Goal: Task Accomplishment & Management: Manage account settings

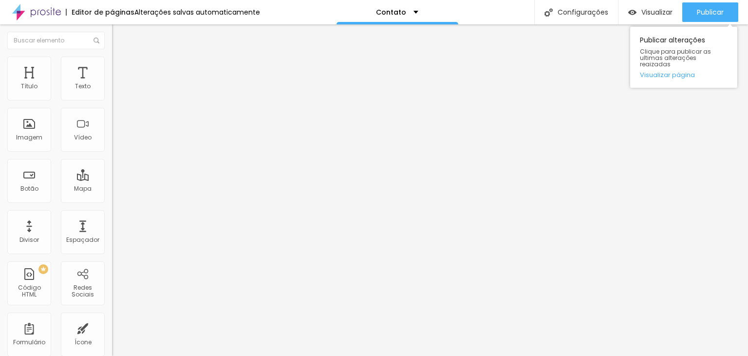
click at [715, 2] on div "Publicar Publicar alterações Clique para publicar as ultimas alterações reaizad…" at bounding box center [711, 12] width 56 height 24
click at [713, 8] on span "Publicar" at bounding box center [710, 12] width 27 height 8
click at [112, 57] on img at bounding box center [116, 61] width 9 height 9
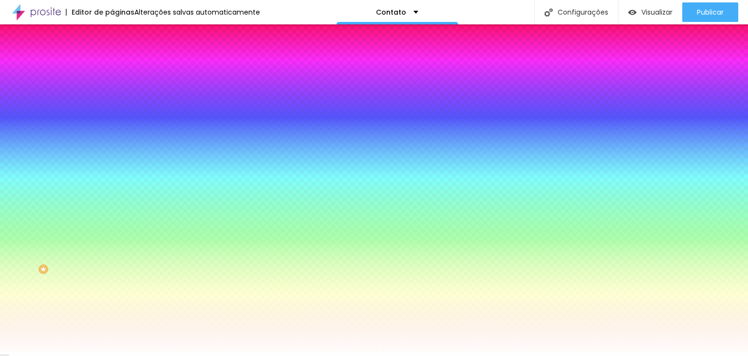
click at [112, 136] on button "button" at bounding box center [119, 131] width 14 height 10
click at [474, 355] on div at bounding box center [374, 356] width 748 height 0
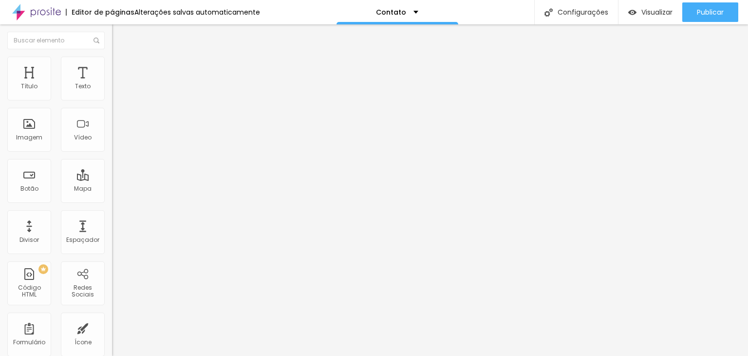
click at [112, 57] on img at bounding box center [116, 61] width 9 height 9
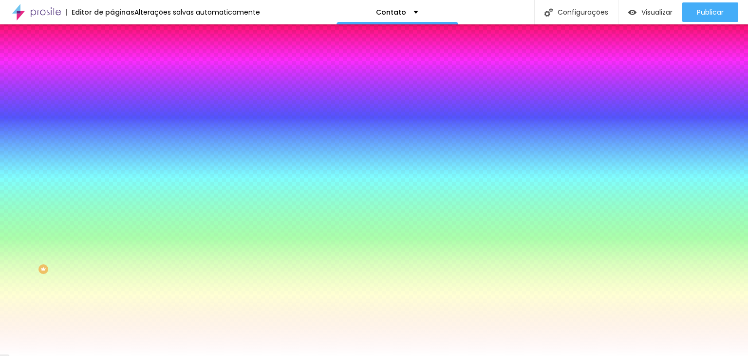
click at [116, 133] on icon "button" at bounding box center [119, 130] width 6 height 6
click at [95, 355] on div at bounding box center [374, 356] width 748 height 0
click at [112, 66] on img at bounding box center [116, 70] width 9 height 9
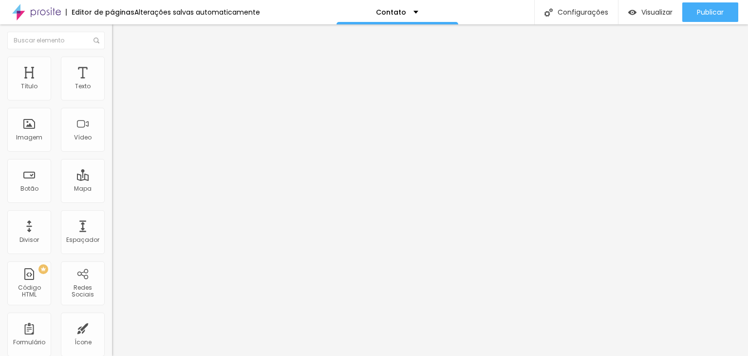
click at [112, 62] on li "Estilo" at bounding box center [168, 62] width 112 height 10
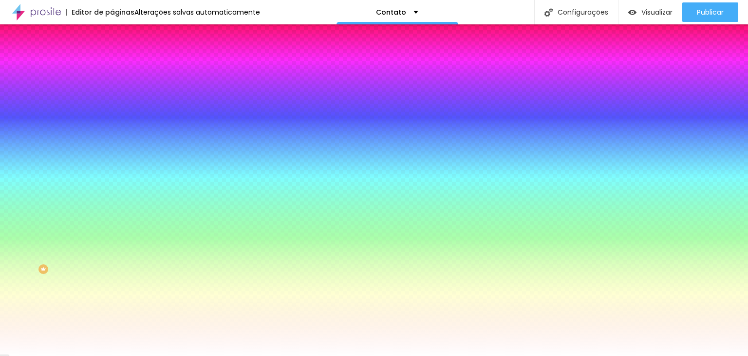
click at [112, 202] on input "#FFFFFF" at bounding box center [170, 197] width 117 height 10
click at [116, 189] on icon "button" at bounding box center [119, 185] width 7 height 7
click at [112, 115] on div "Borda" at bounding box center [168, 112] width 112 height 6
click at [116, 133] on icon "button" at bounding box center [119, 130] width 6 height 6
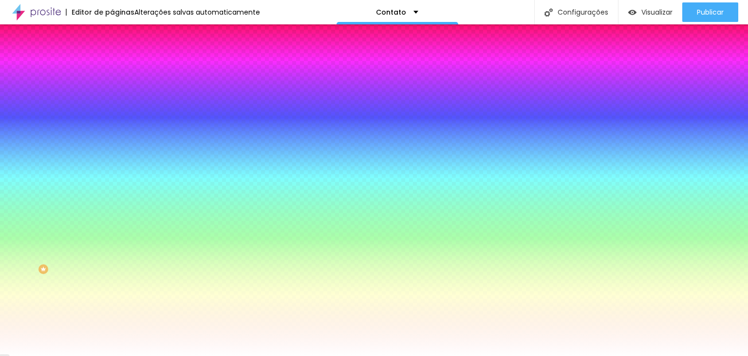
click at [168, 274] on div at bounding box center [374, 178] width 748 height 356
type input "#080808"
drag, startPoint x: 165, startPoint y: 267, endPoint x: 131, endPoint y: 303, distance: 50.0
click at [131, 303] on div at bounding box center [374, 178] width 748 height 356
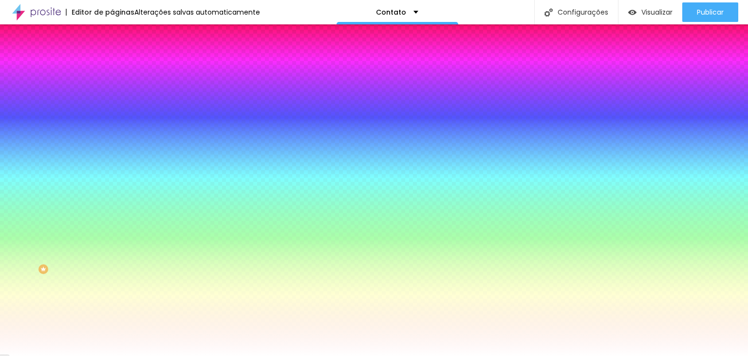
drag, startPoint x: 103, startPoint y: 201, endPoint x: 110, endPoint y: 201, distance: 6.8
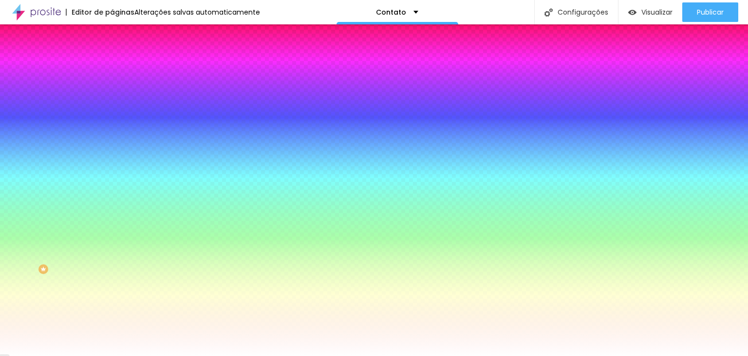
type input "3"
type input "1"
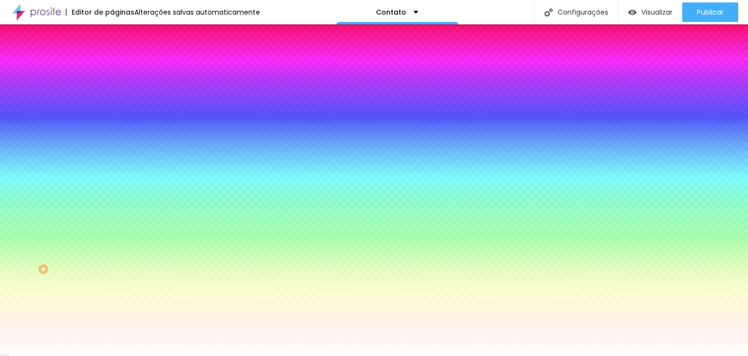
click at [58, 355] on div at bounding box center [374, 356] width 748 height 0
click at [112, 57] on li "Conteúdo" at bounding box center [168, 52] width 112 height 10
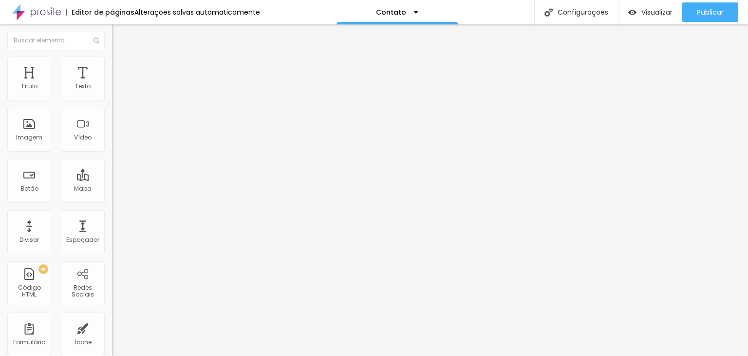
click at [112, 98] on div "Contato" at bounding box center [168, 90] width 112 height 17
click at [112, 98] on span at bounding box center [115, 102] width 6 height 8
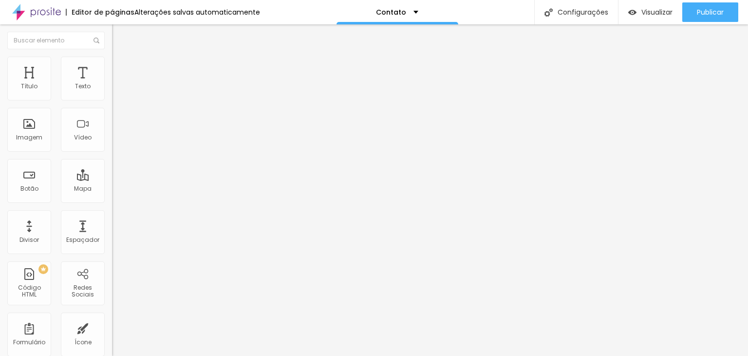
drag, startPoint x: 471, startPoint y: 181, endPoint x: 316, endPoint y: 181, distance: 155.0
type input "Nome"
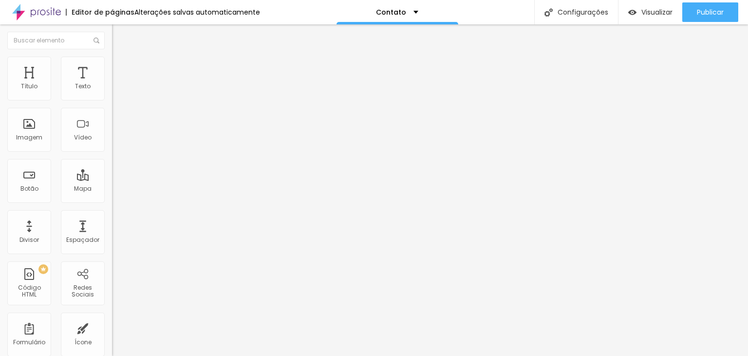
drag, startPoint x: 491, startPoint y: 216, endPoint x: 350, endPoint y: 215, distance: 140.8
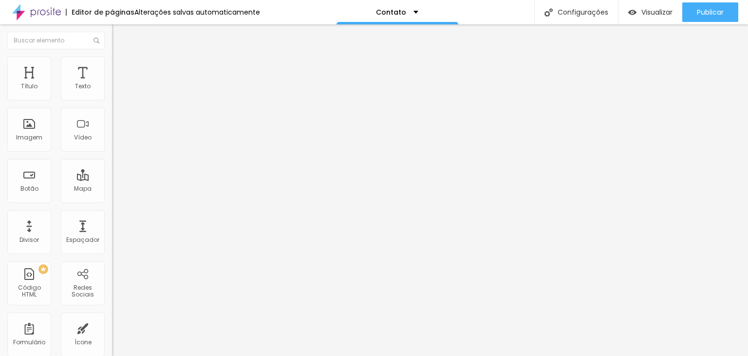
type input "E"
type input "Sua mensagem"
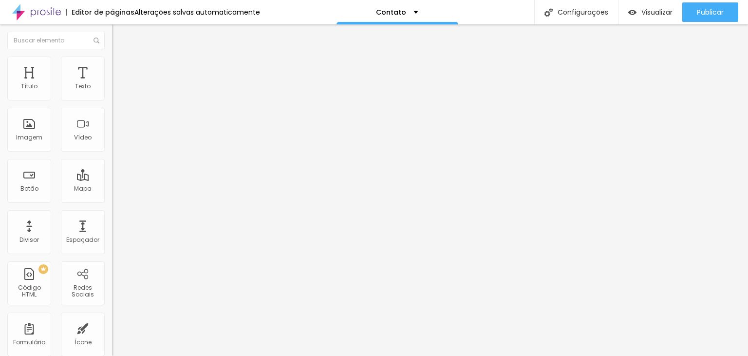
click at [112, 67] on ul "Conteúdo Estilo Avançado" at bounding box center [168, 61] width 112 height 29
click at [112, 63] on li "Estilo" at bounding box center [168, 62] width 112 height 10
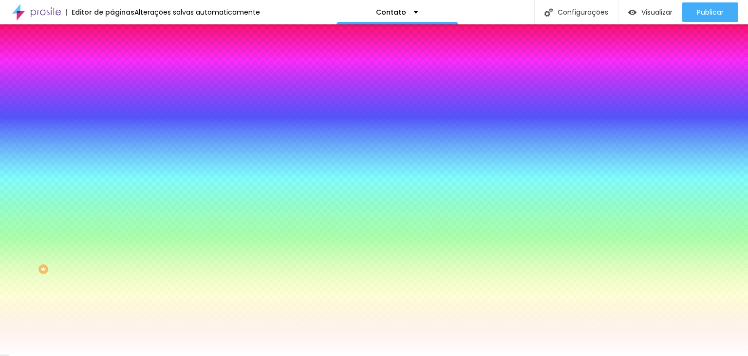
click at [116, 133] on icon "button" at bounding box center [119, 130] width 6 height 6
click at [97, 355] on div at bounding box center [374, 356] width 748 height 0
click at [116, 252] on icon "button" at bounding box center [119, 250] width 6 height 6
type input "1"
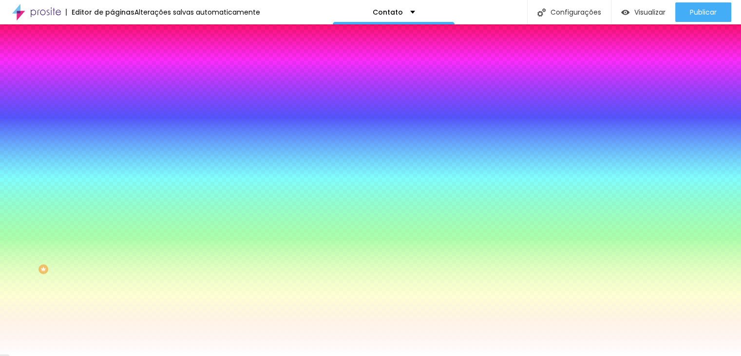
type input "2"
drag, startPoint x: 113, startPoint y: 314, endPoint x: 142, endPoint y: 313, distance: 29.8
type input "2"
click at [339, 355] on div at bounding box center [370, 356] width 741 height 0
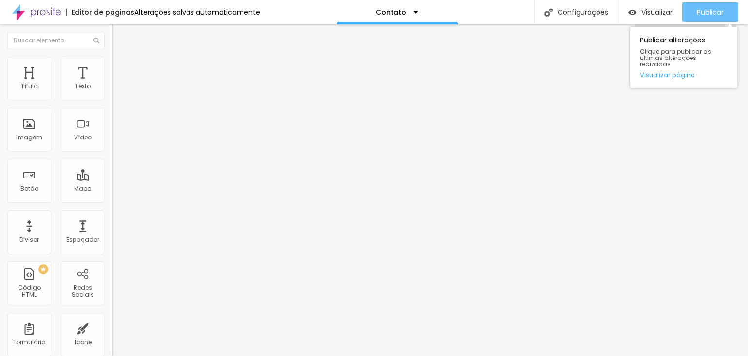
click at [690, 13] on button "Publicar" at bounding box center [711, 11] width 56 height 19
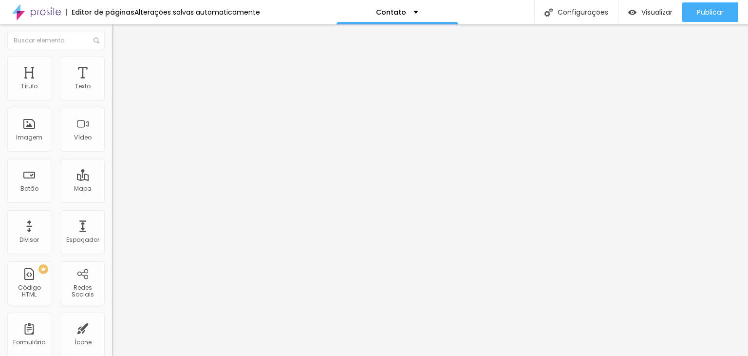
click at [112, 57] on li "Estilo" at bounding box center [168, 62] width 112 height 10
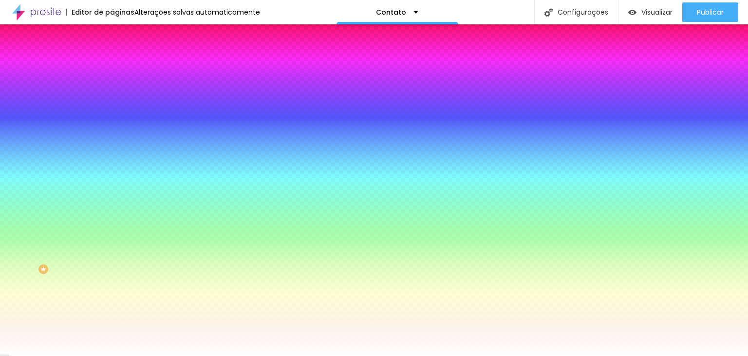
click at [112, 66] on li "Avançado" at bounding box center [168, 71] width 112 height 10
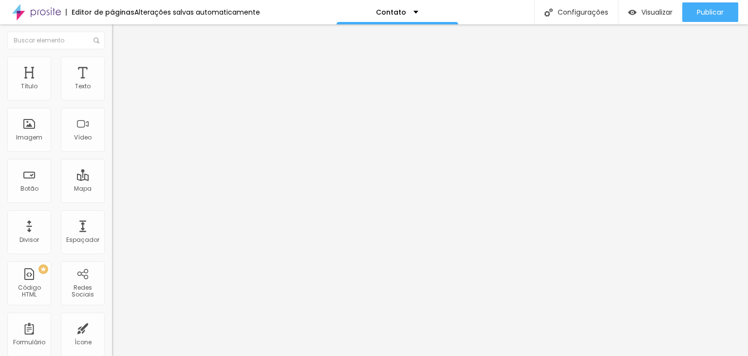
click at [121, 58] on span "Conteúdo" at bounding box center [136, 53] width 30 height 8
click at [119, 36] on div "Editar Formulário" at bounding box center [155, 36] width 72 height 8
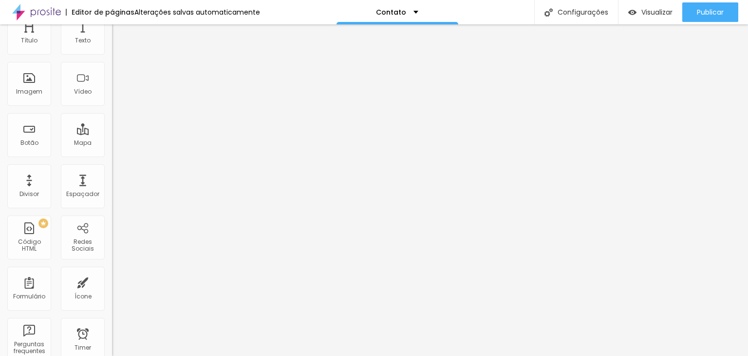
scroll to position [0, 0]
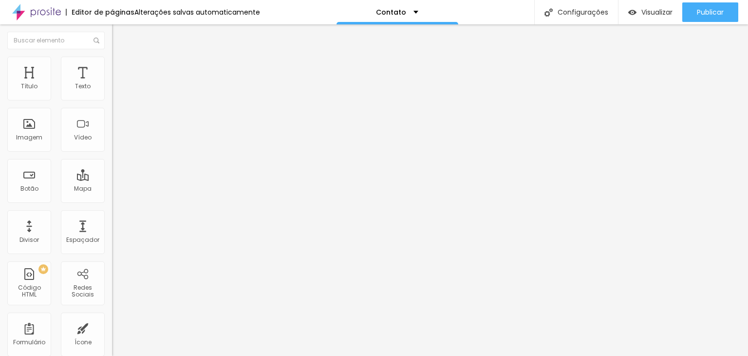
click at [121, 67] on span "Estilo" at bounding box center [128, 63] width 15 height 8
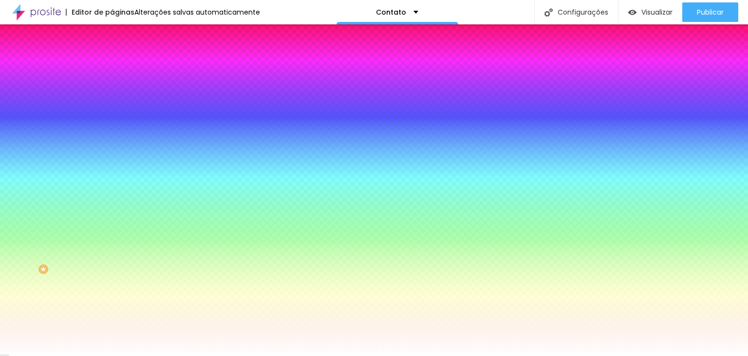
click at [112, 294] on div "Nome dos Campos" at bounding box center [168, 291] width 112 height 6
click at [112, 66] on img at bounding box center [116, 70] width 9 height 9
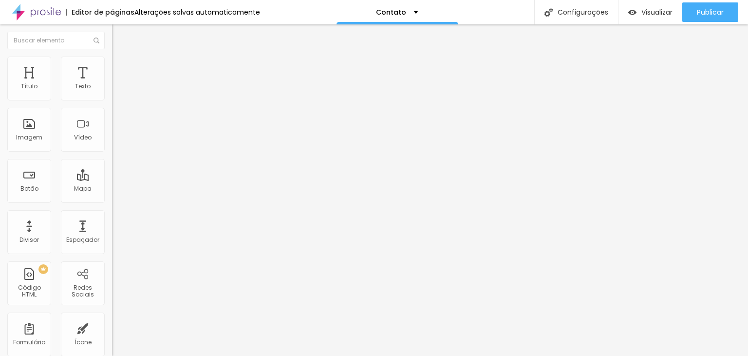
click at [112, 57] on li "Conteúdo" at bounding box center [168, 52] width 112 height 10
click at [118, 95] on div "Contato" at bounding box center [167, 90] width 99 height 9
click at [112, 98] on img at bounding box center [115, 101] width 6 height 6
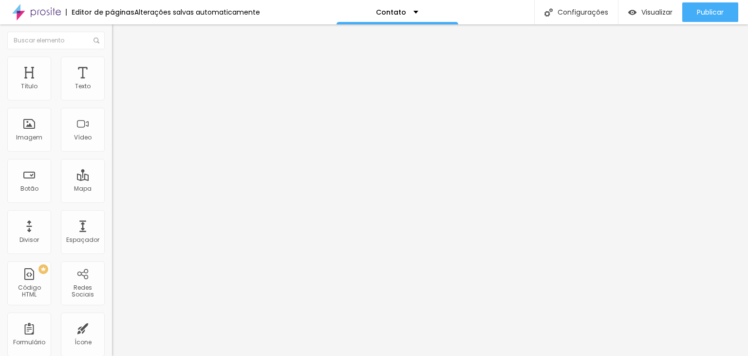
type input "Sua mensagem aqui"
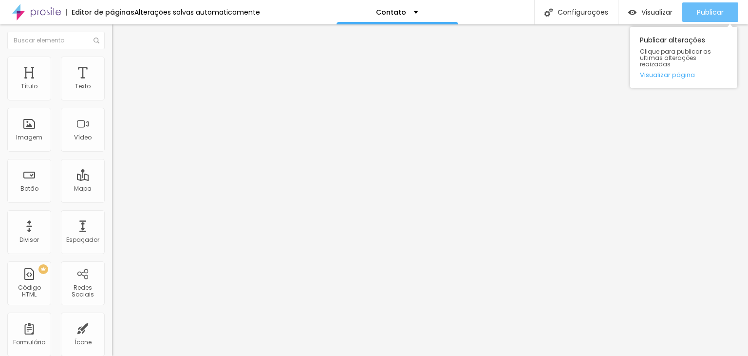
click at [704, 17] on div "Publicar" at bounding box center [710, 11] width 27 height 19
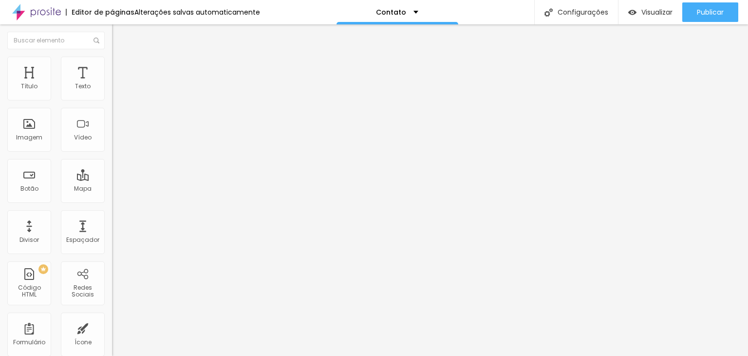
click at [49, 14] on img at bounding box center [36, 12] width 49 height 24
